Goal: Task Accomplishment & Management: Complete application form

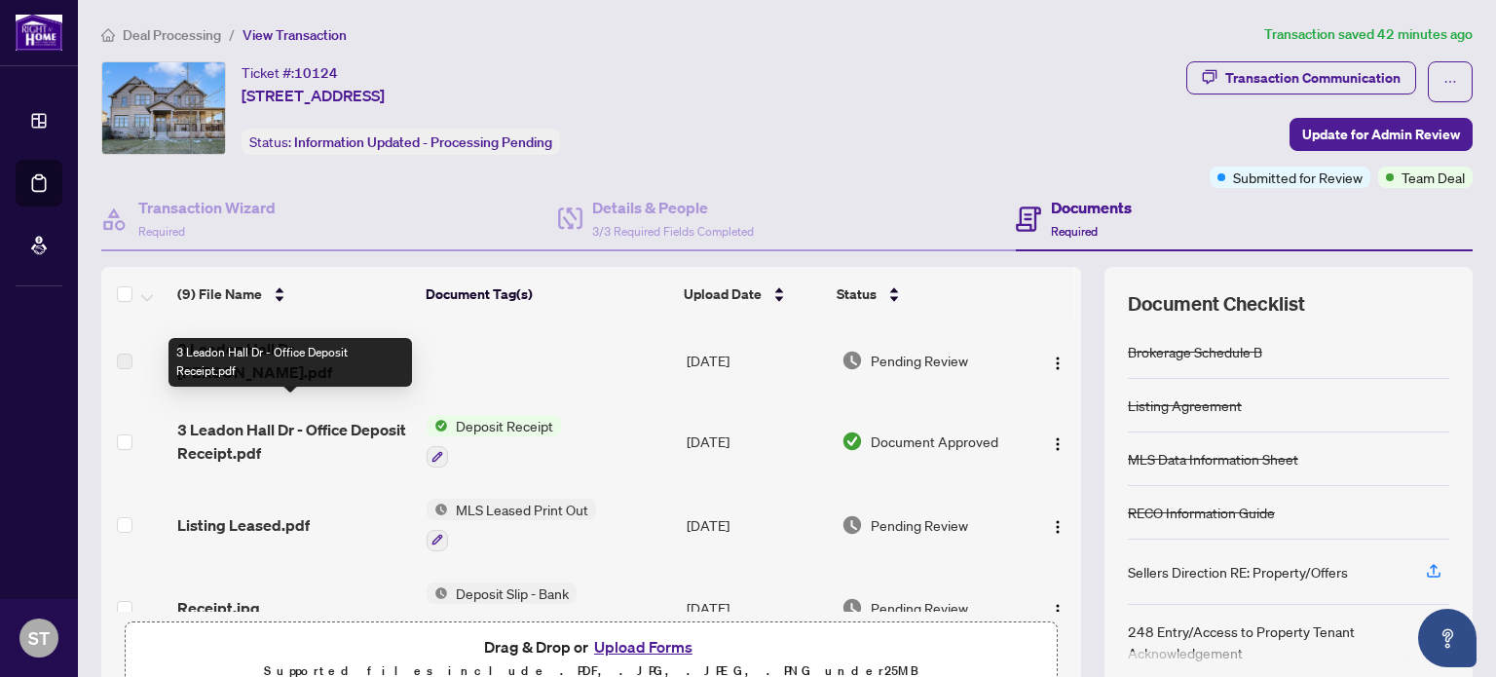
click at [356, 418] on span "3 Leadon Hall Dr - Office Deposit Receipt.pdf" at bounding box center [294, 441] width 234 height 47
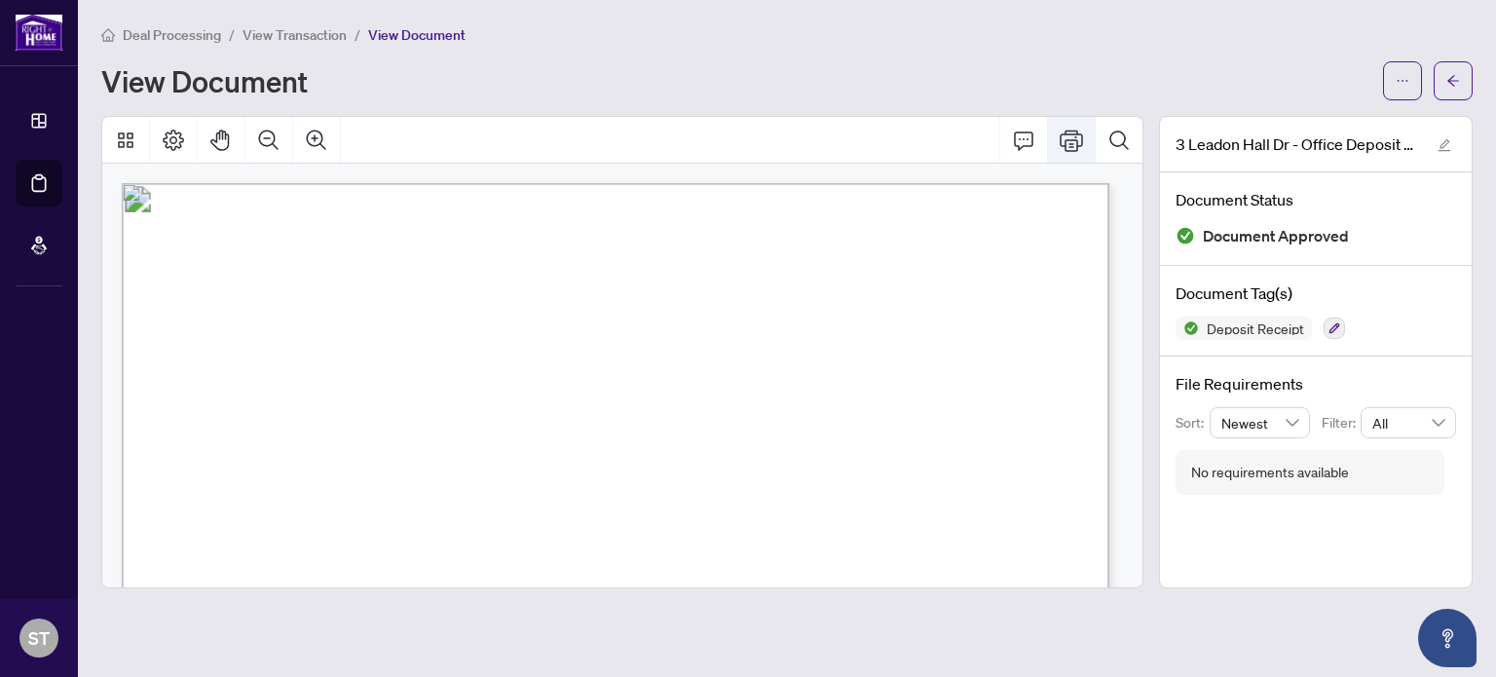
click at [1070, 133] on icon "Print" at bounding box center [1071, 140] width 23 height 23
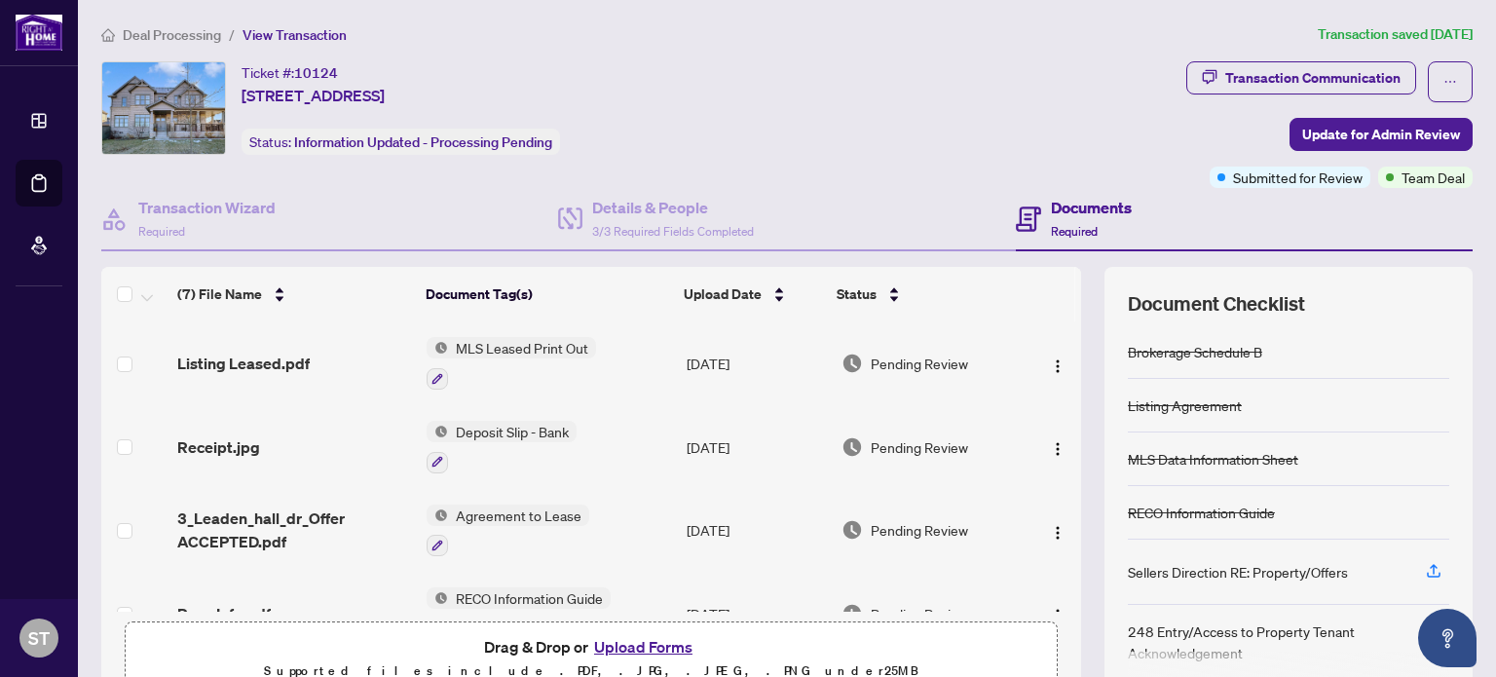
click at [1066, 217] on div "Documents Required" at bounding box center [1091, 219] width 81 height 46
click at [1060, 204] on h4 "Documents" at bounding box center [1091, 207] width 81 height 23
click at [1262, 74] on div "Transaction Communication" at bounding box center [1312, 77] width 175 height 31
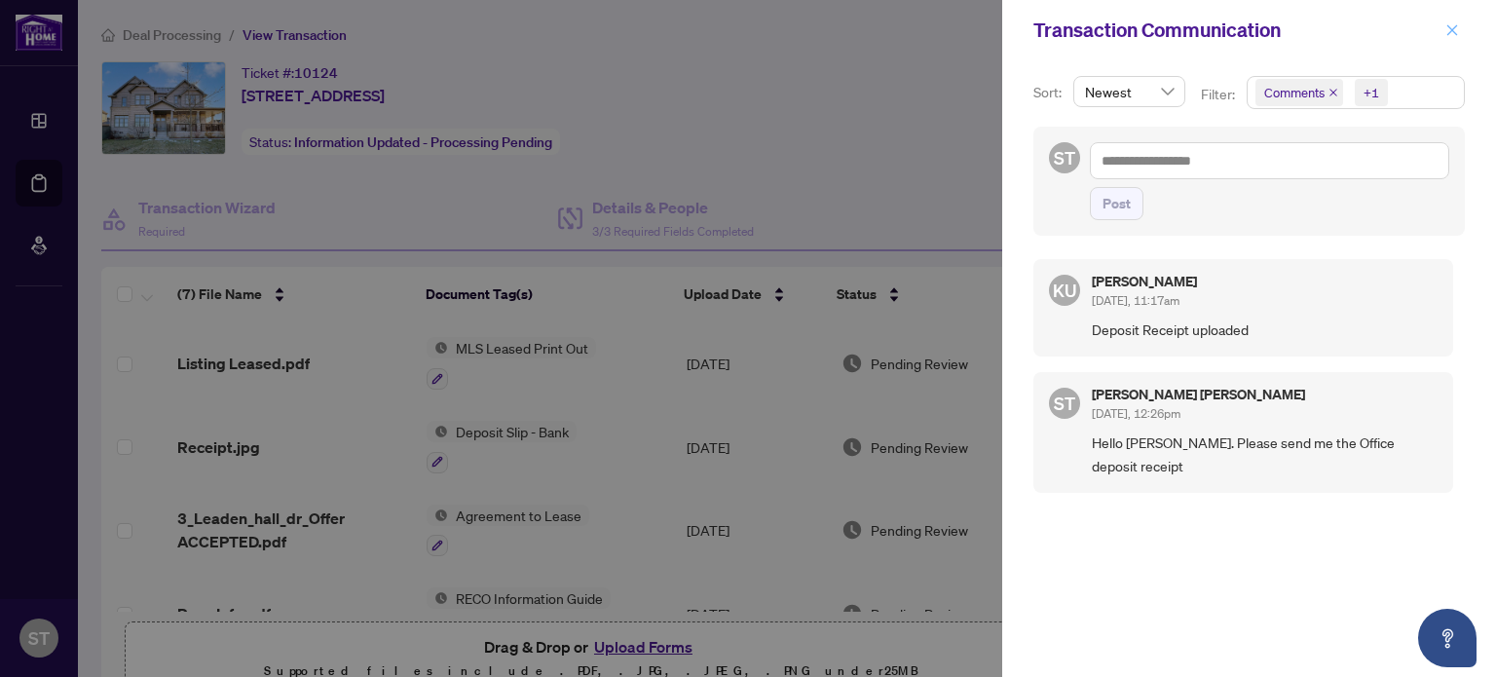
click at [1454, 24] on icon "close" at bounding box center [1452, 30] width 14 height 14
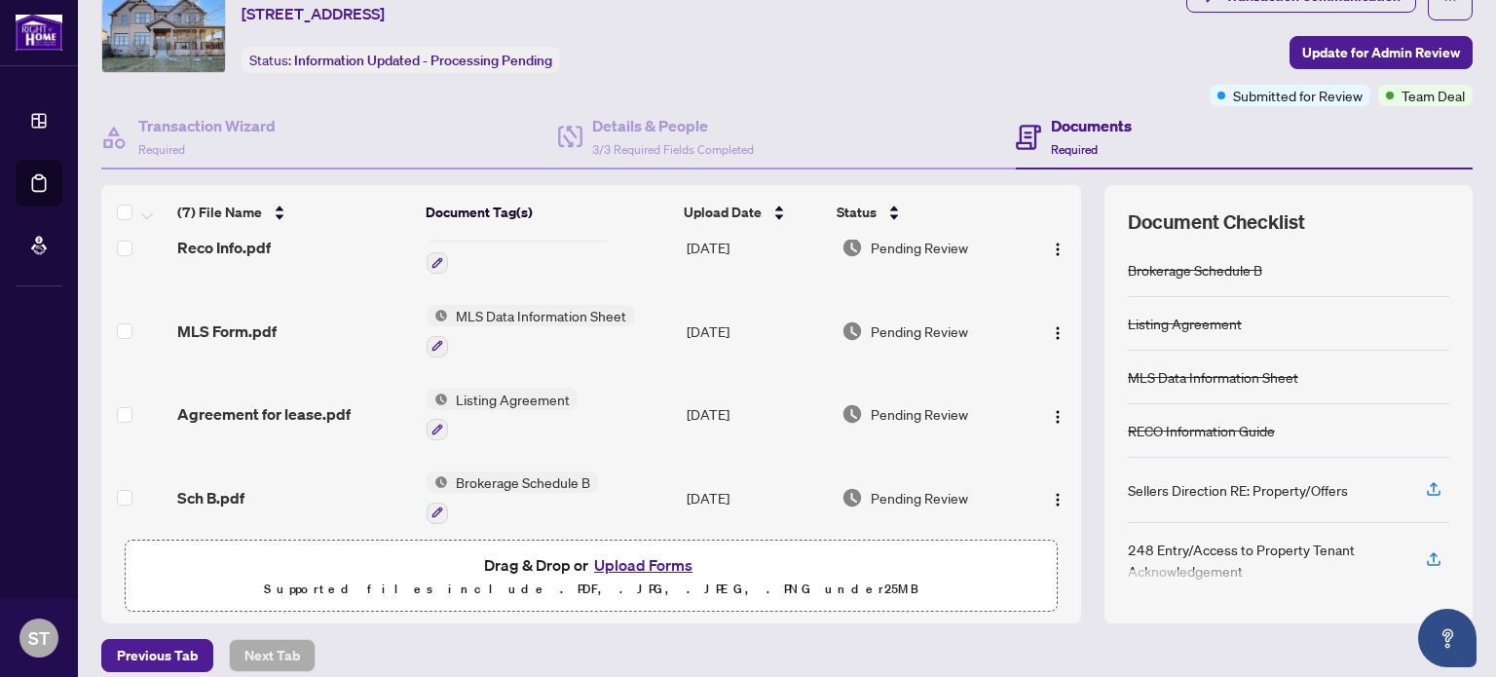
scroll to position [289, 0]
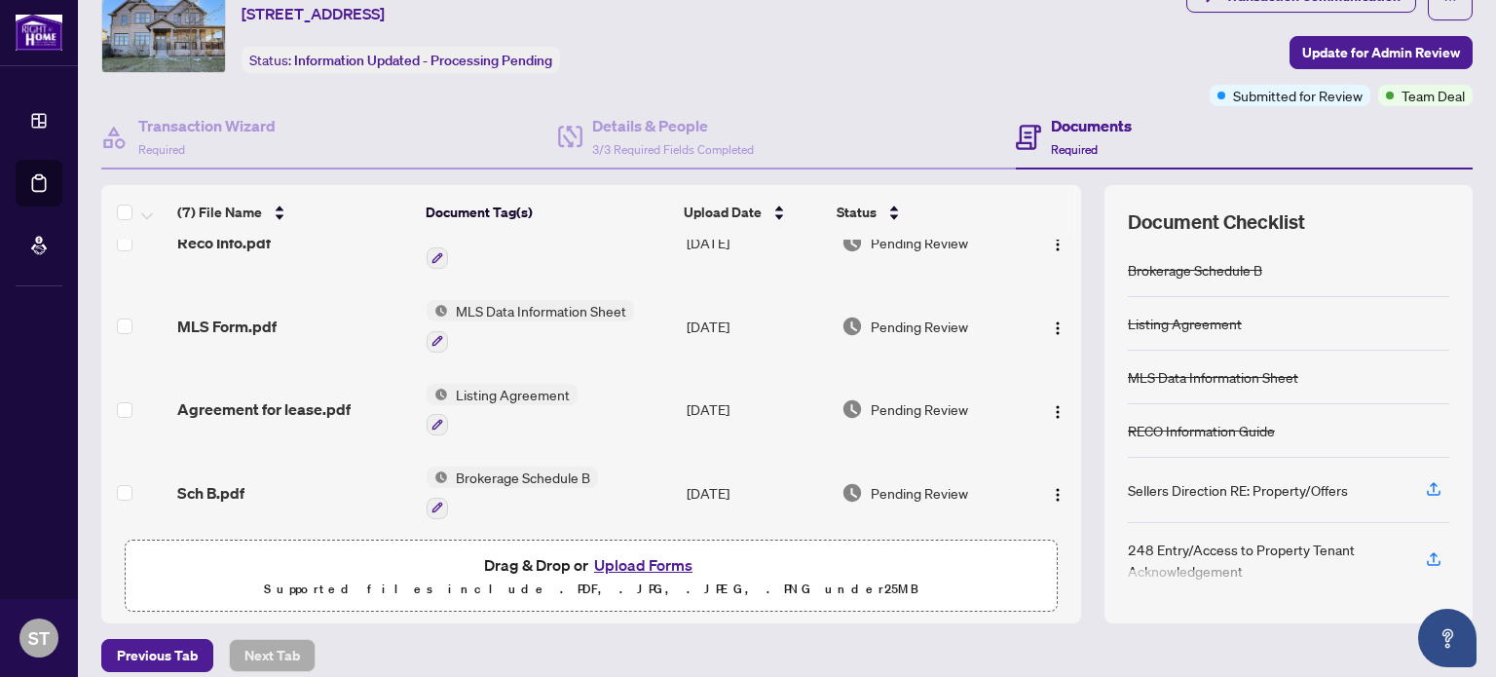
click at [626, 564] on button "Upload Forms" at bounding box center [643, 564] width 110 height 25
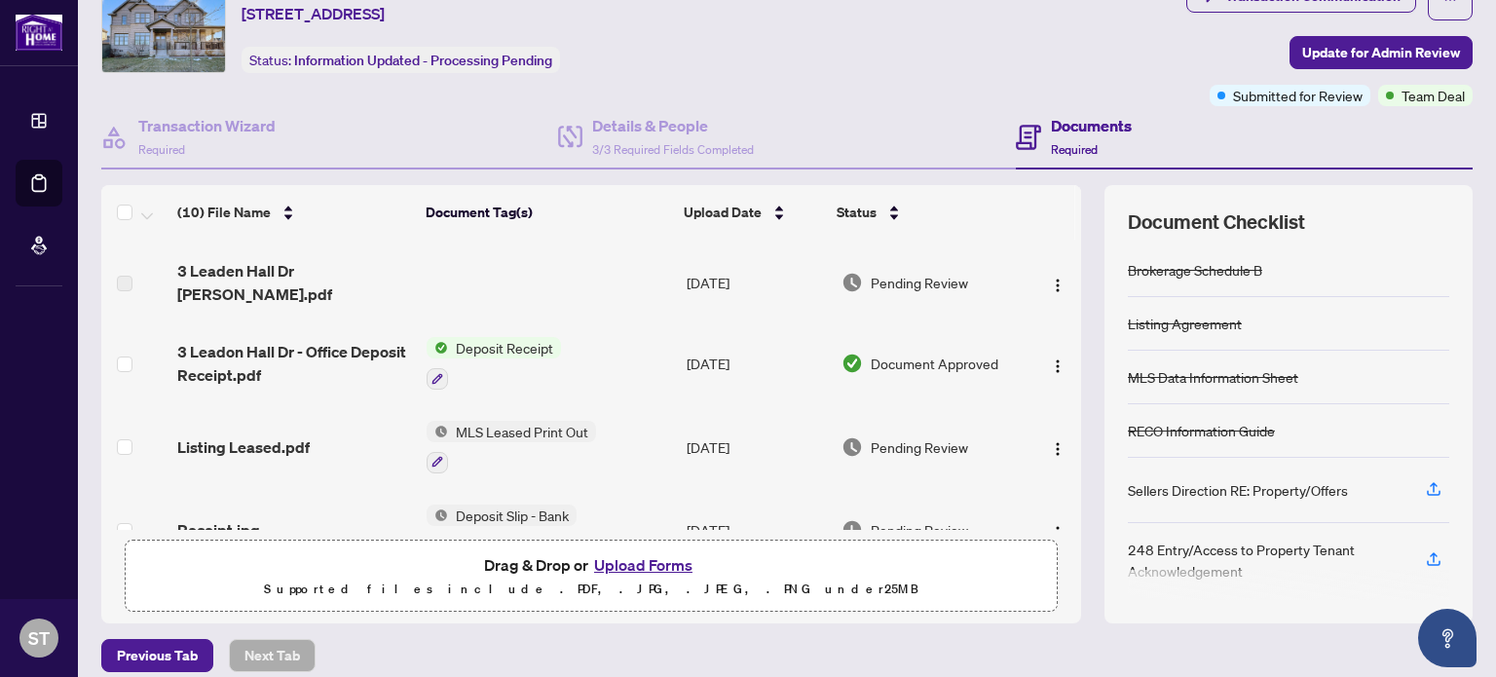
scroll to position [0, 0]
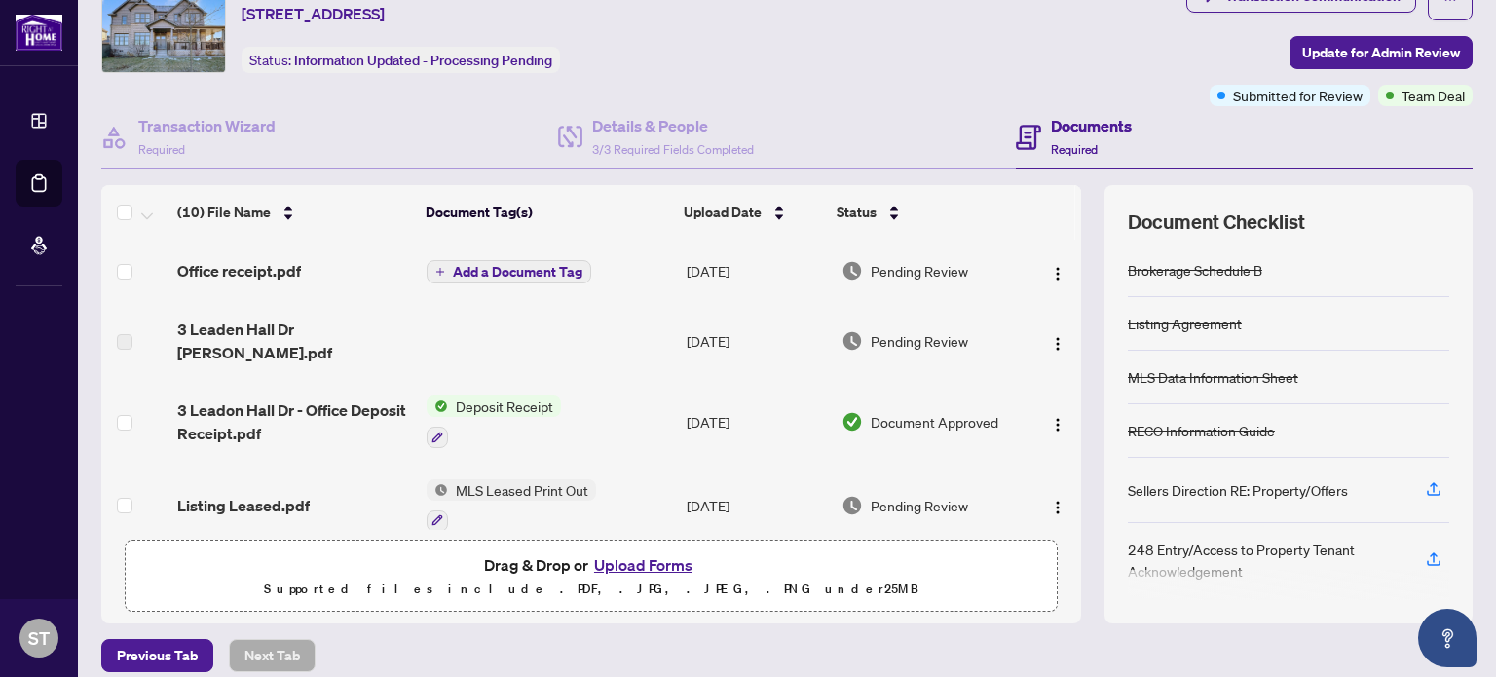
click at [519, 268] on span "Add a Document Tag" at bounding box center [518, 272] width 130 height 14
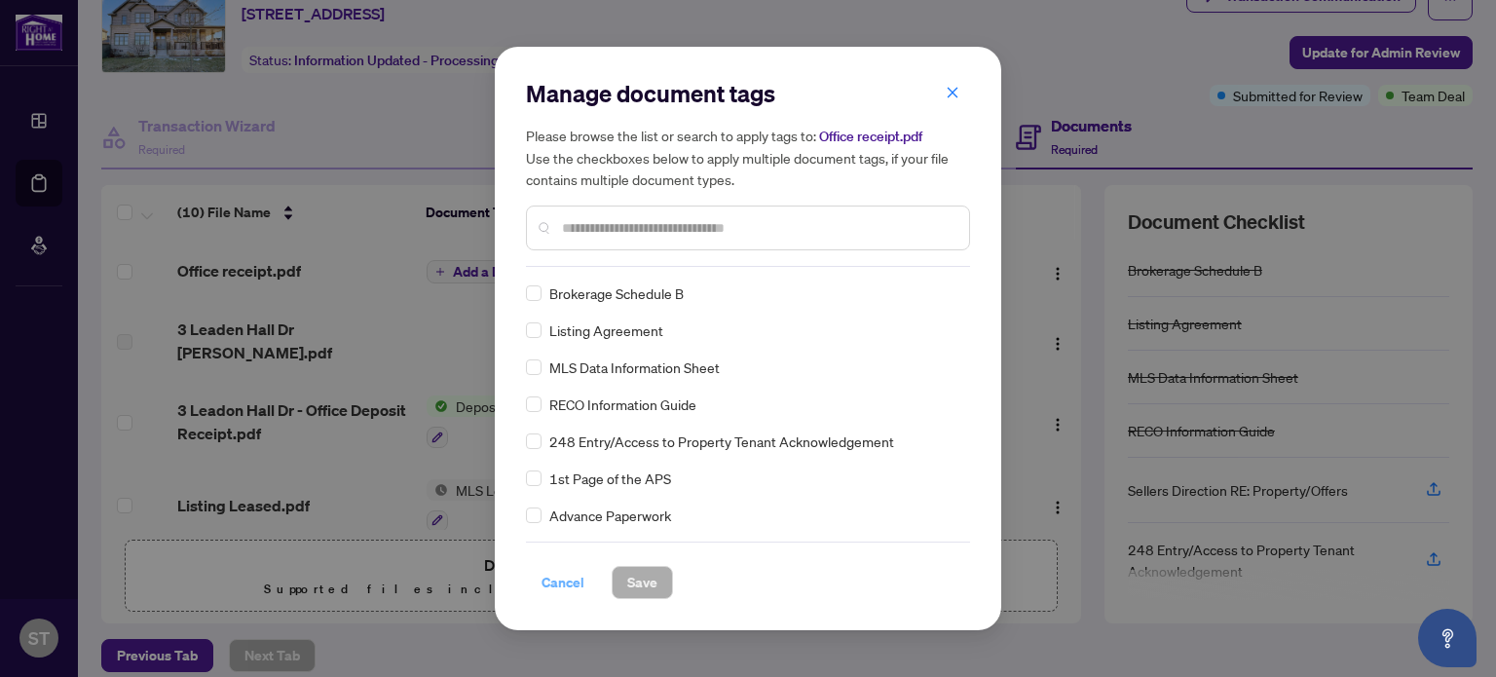
click at [553, 577] on span "Cancel" at bounding box center [562, 582] width 43 height 31
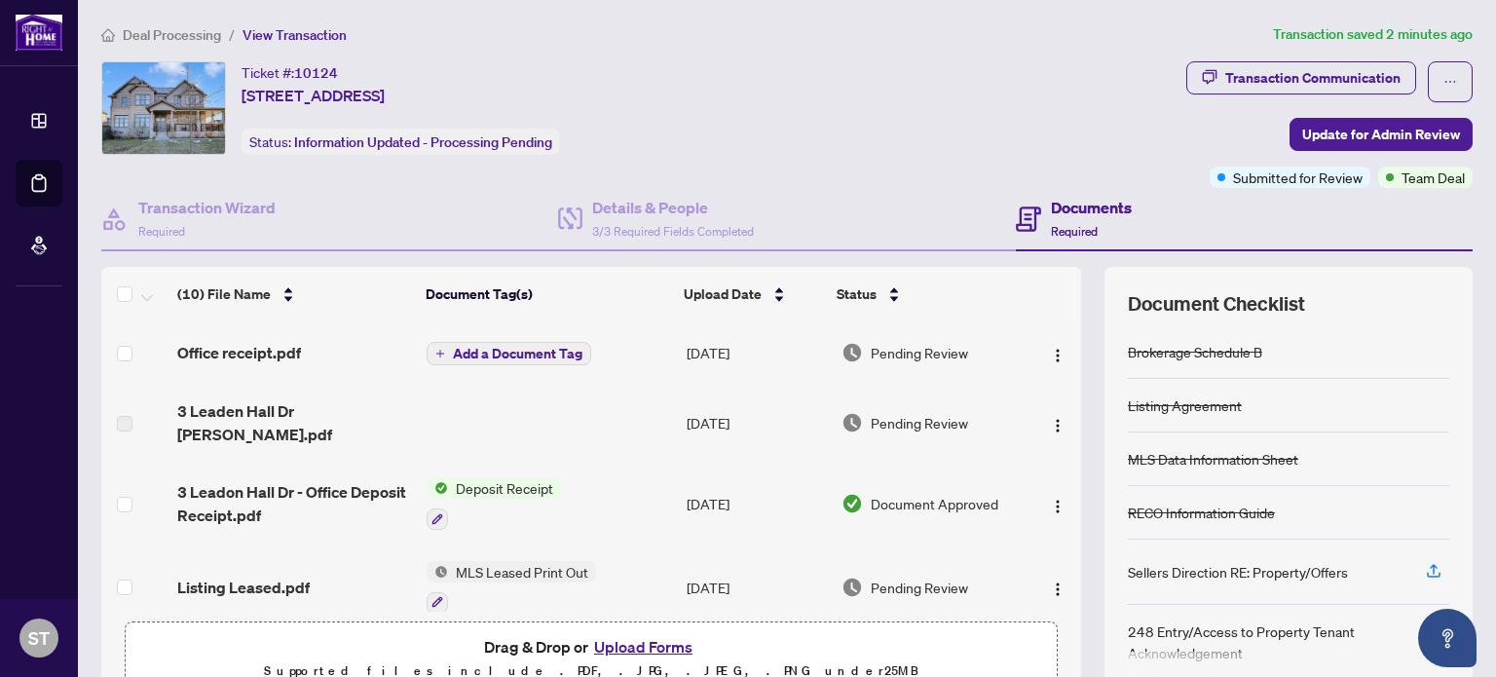
click at [494, 350] on span "Add a Document Tag" at bounding box center [518, 354] width 130 height 14
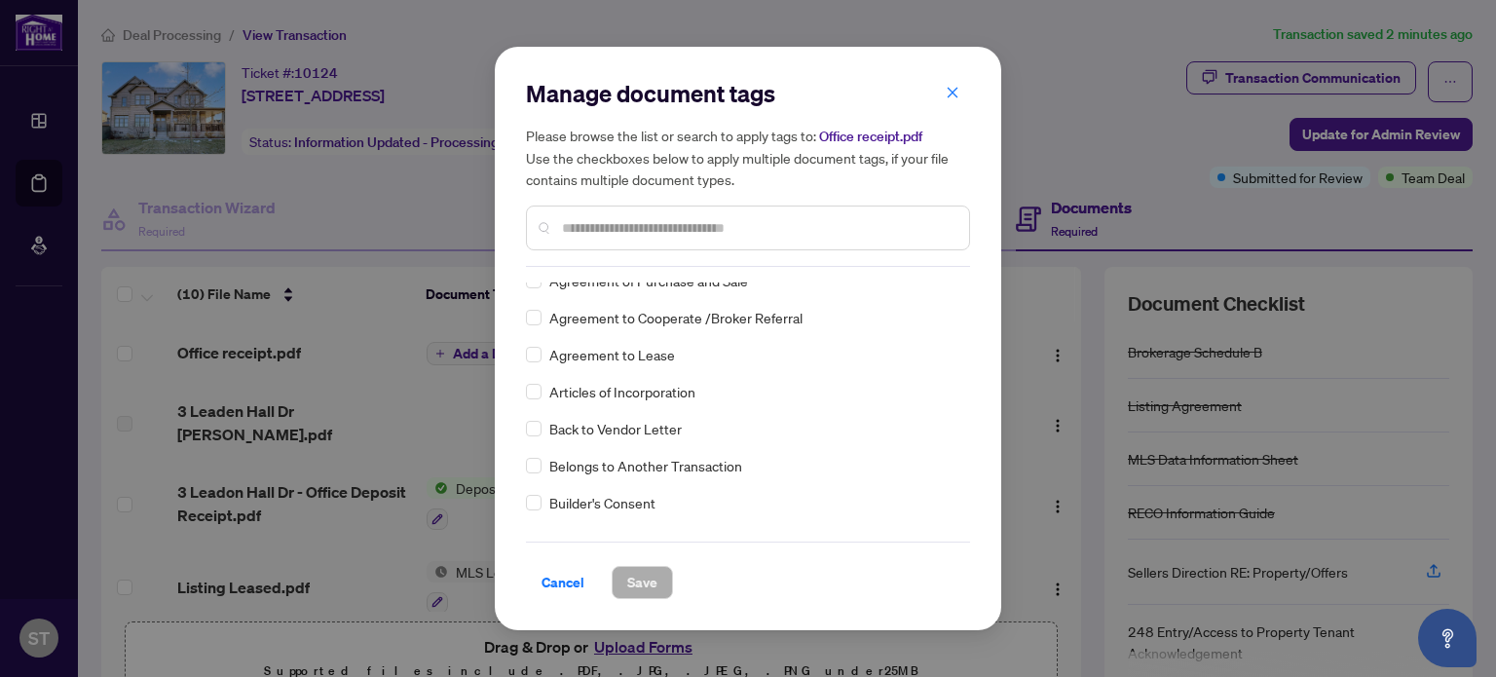
scroll to position [347, 0]
click at [625, 225] on input "text" at bounding box center [757, 227] width 391 height 21
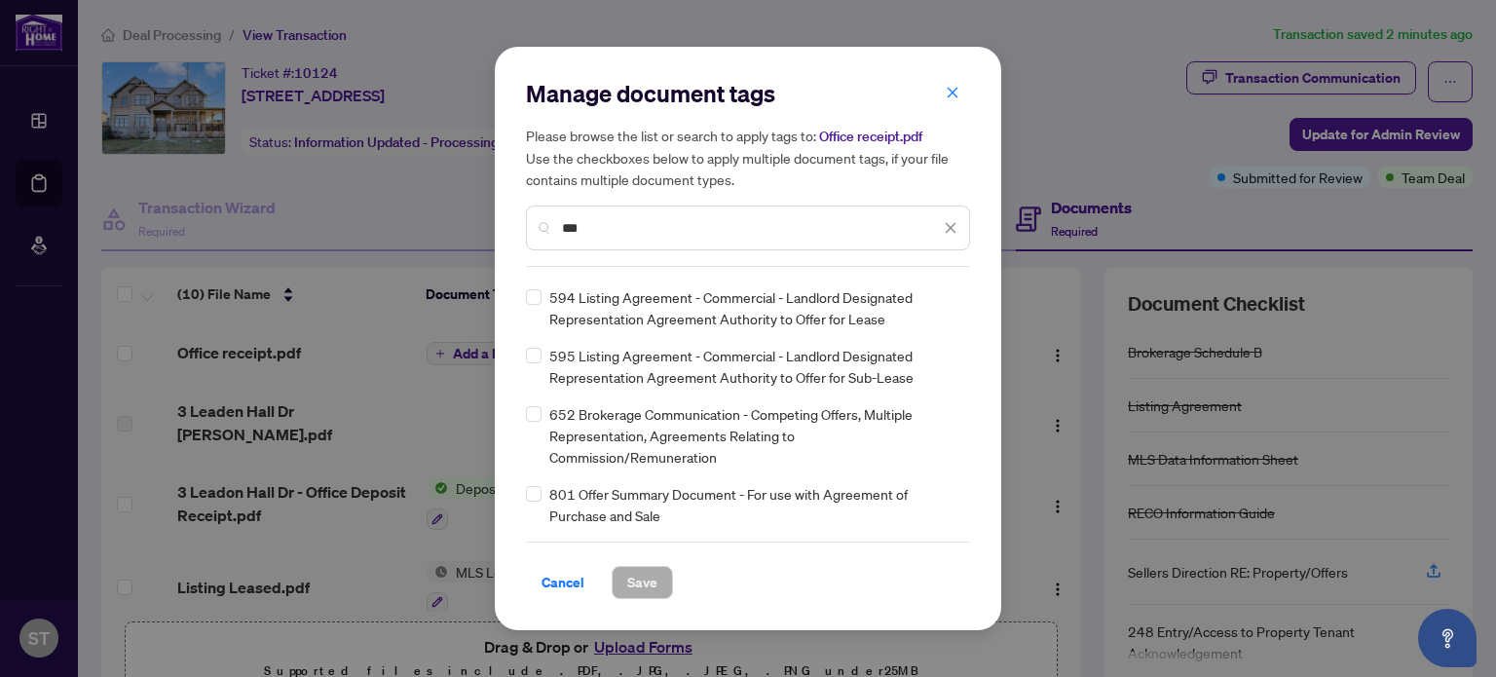
scroll to position [1959, 0]
type input "*"
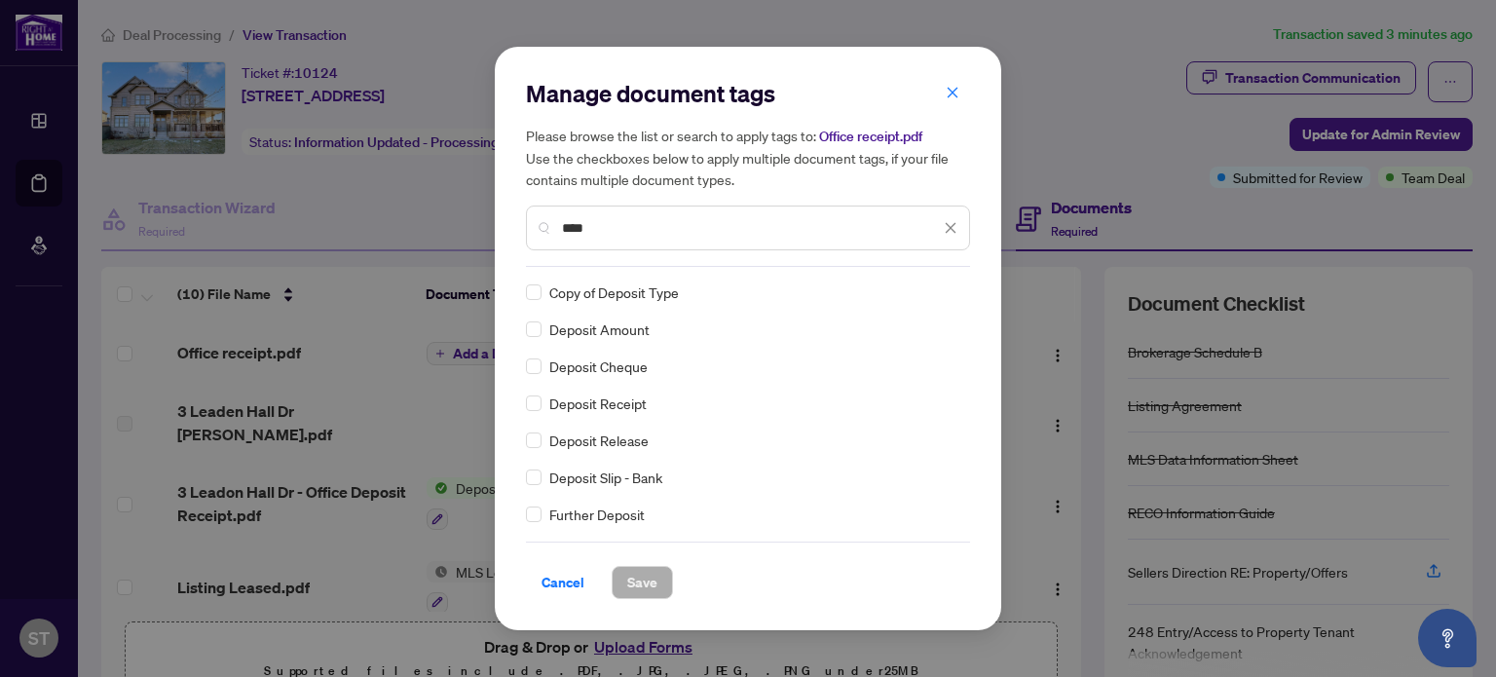
scroll to position [110, 0]
type input "****"
click at [638, 578] on span "Save" at bounding box center [642, 582] width 30 height 31
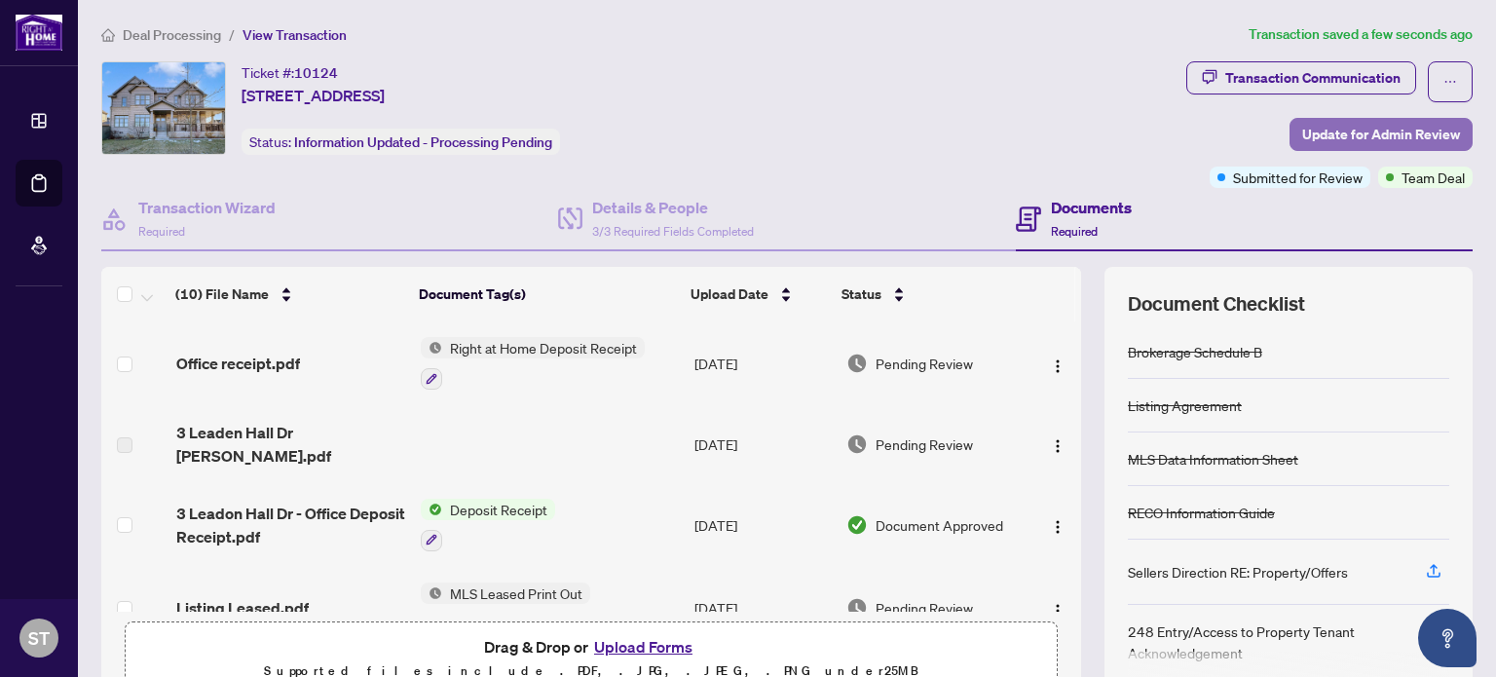
click at [1379, 130] on span "Update for Admin Review" at bounding box center [1381, 134] width 158 height 31
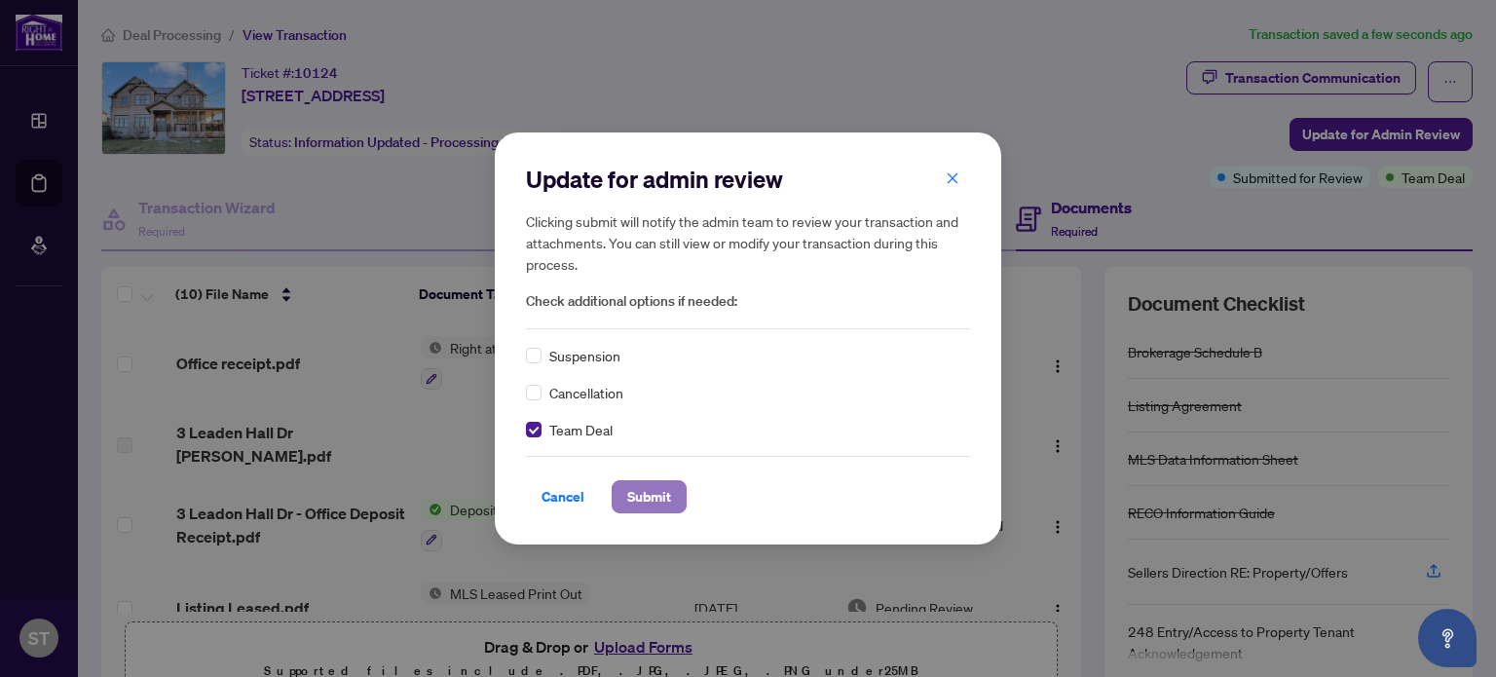
click at [639, 490] on span "Submit" at bounding box center [649, 496] width 44 height 31
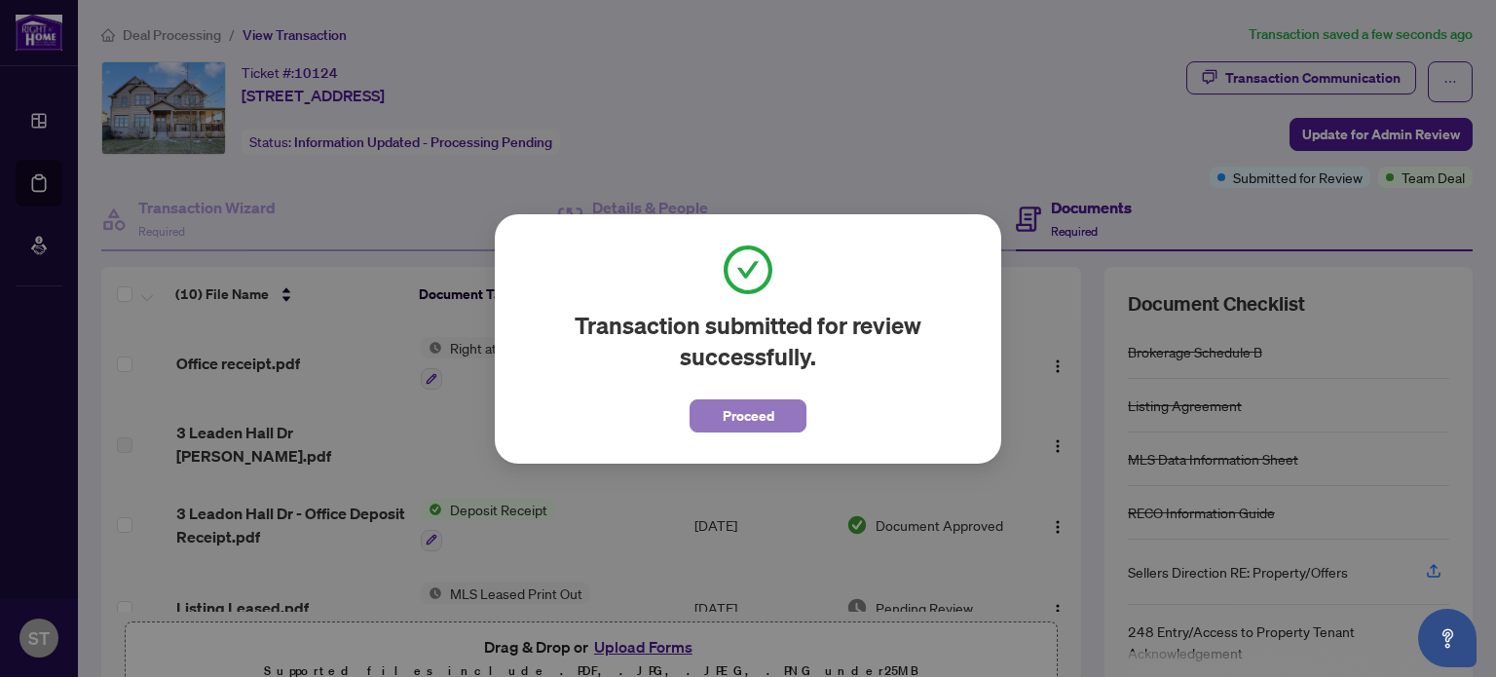
click at [759, 410] on span "Proceed" at bounding box center [749, 415] width 52 height 31
